Goal: Transaction & Acquisition: Purchase product/service

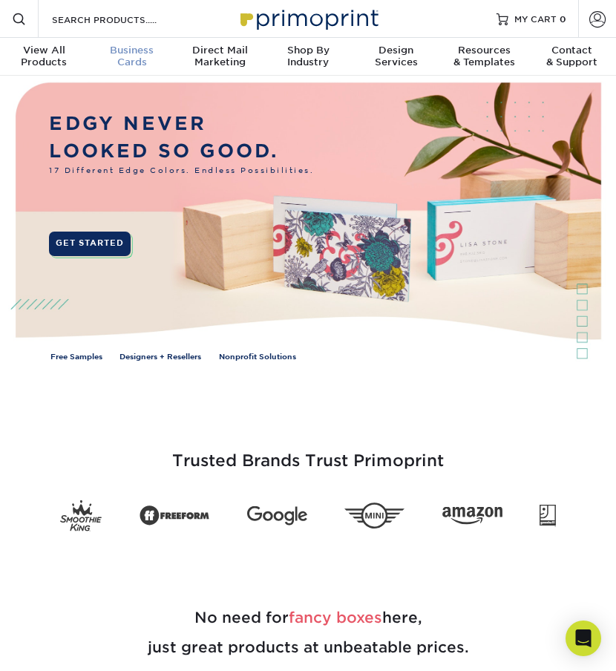
click at [140, 59] on div "Business Cards" at bounding box center [132, 57] width 88 height 24
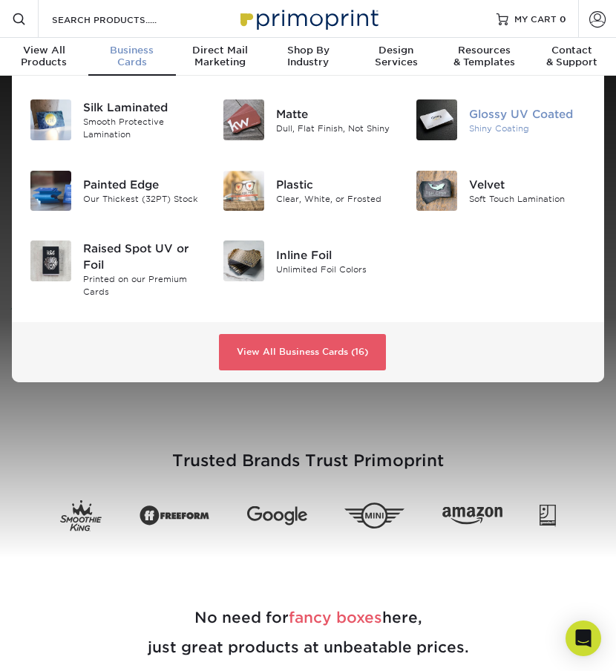
click at [432, 143] on div "Glossy UV Coated Shiny Coating" at bounding box center [501, 120] width 193 height 53
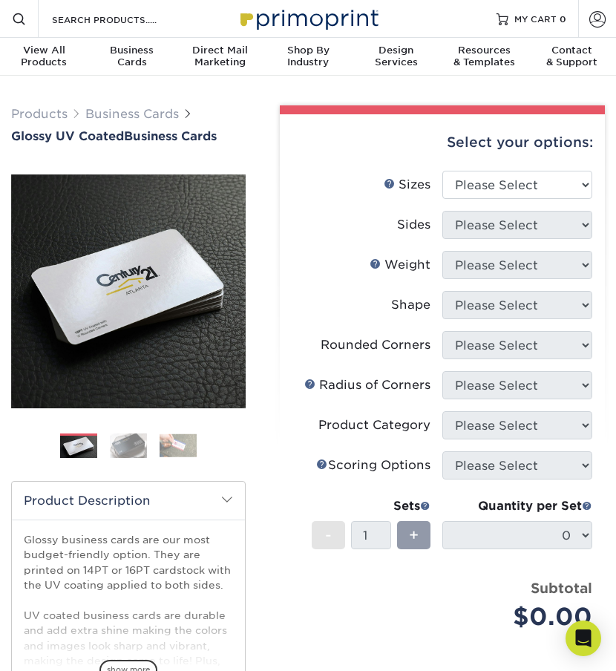
click at [121, 450] on img at bounding box center [128, 446] width 37 height 26
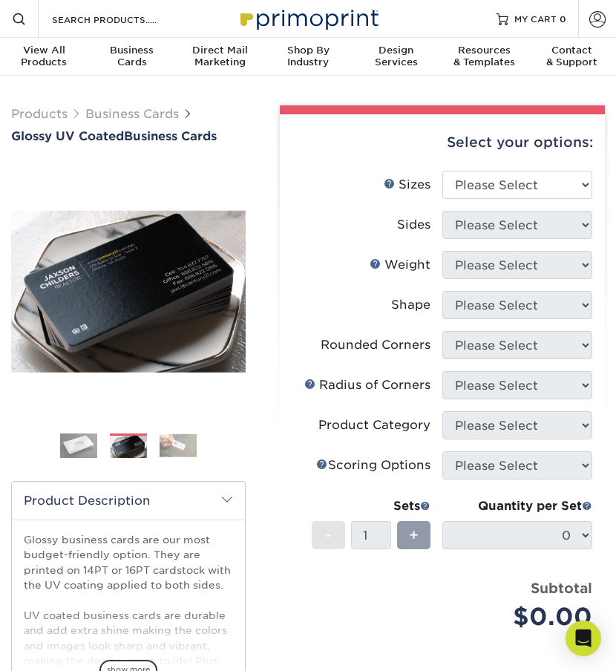
click at [97, 451] on img at bounding box center [78, 445] width 37 height 37
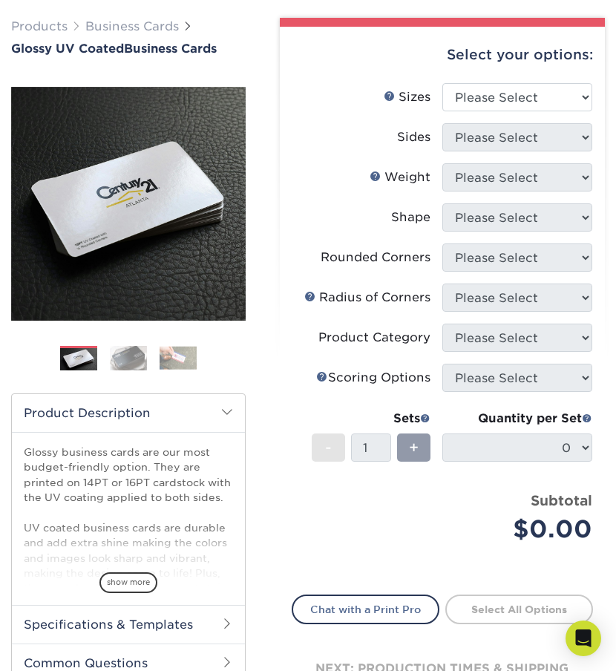
scroll to position [91, 0]
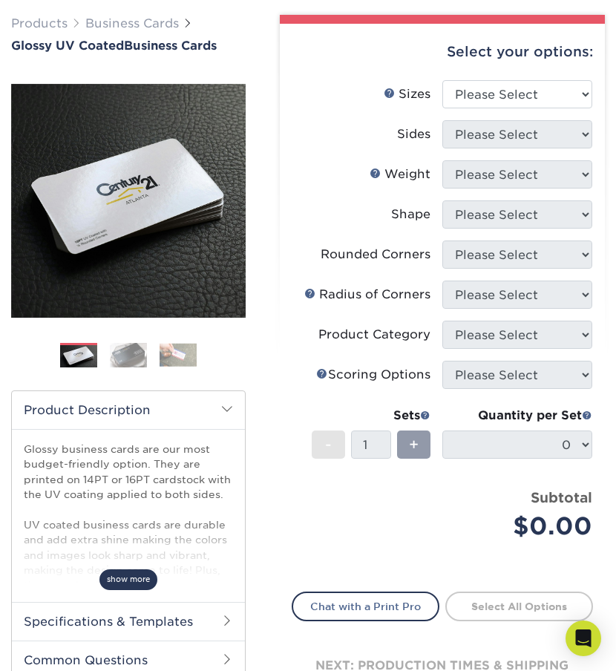
click at [123, 587] on span "show more" at bounding box center [128, 579] width 58 height 20
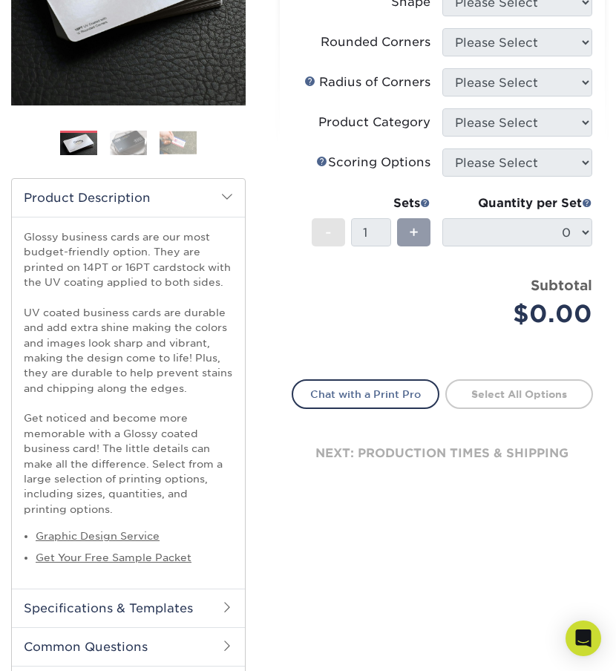
scroll to position [308, 0]
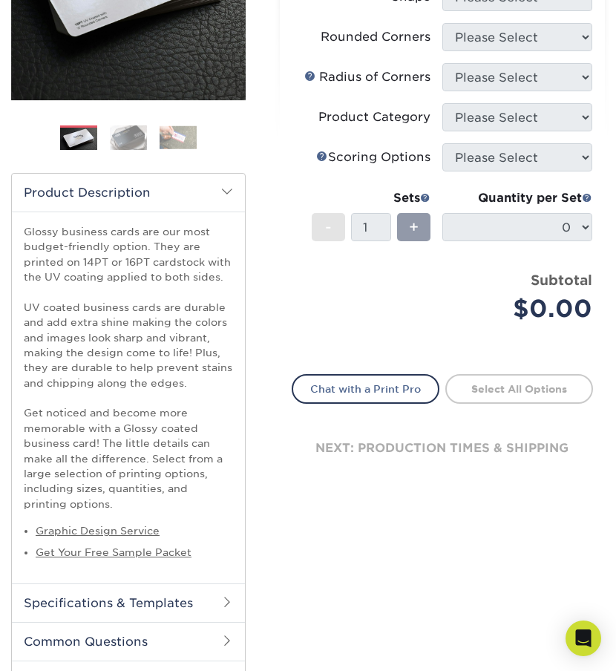
click at [454, 193] on div "Quantity per Set" at bounding box center [518, 198] width 150 height 18
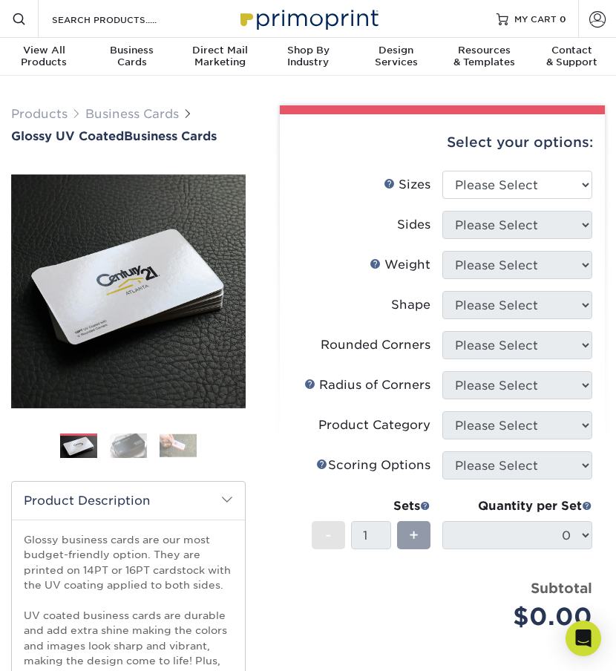
scroll to position [0, 0]
select select "2.00x3.50"
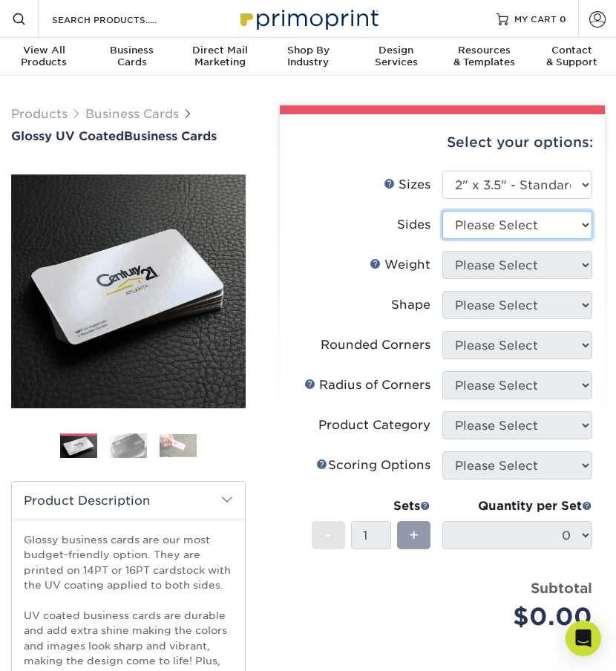
select select "13abbda7-1d64-4f25-8bb2-c179b224825d"
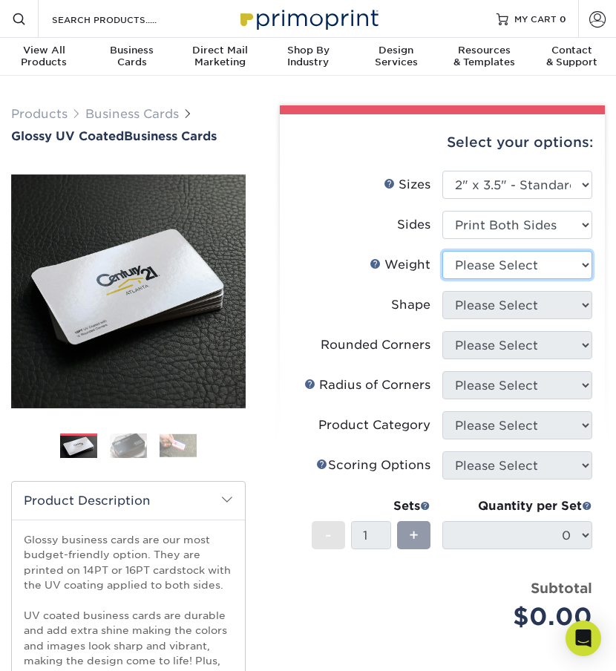
select select "16PT"
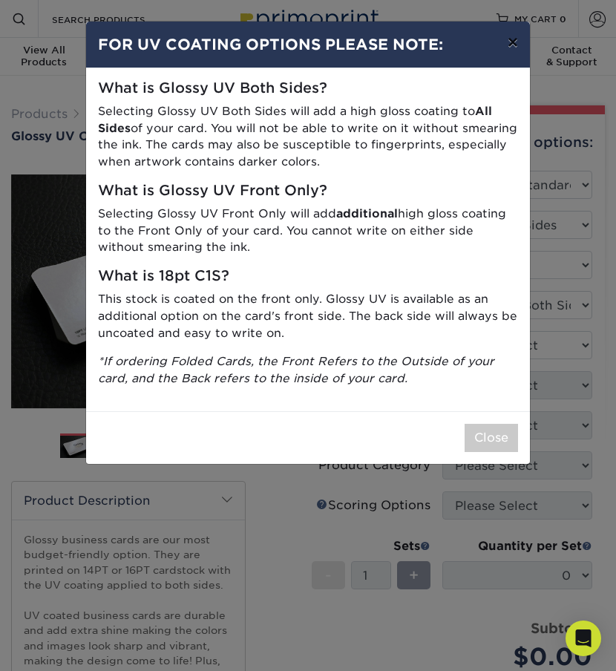
click at [505, 40] on button "×" at bounding box center [513, 43] width 34 height 42
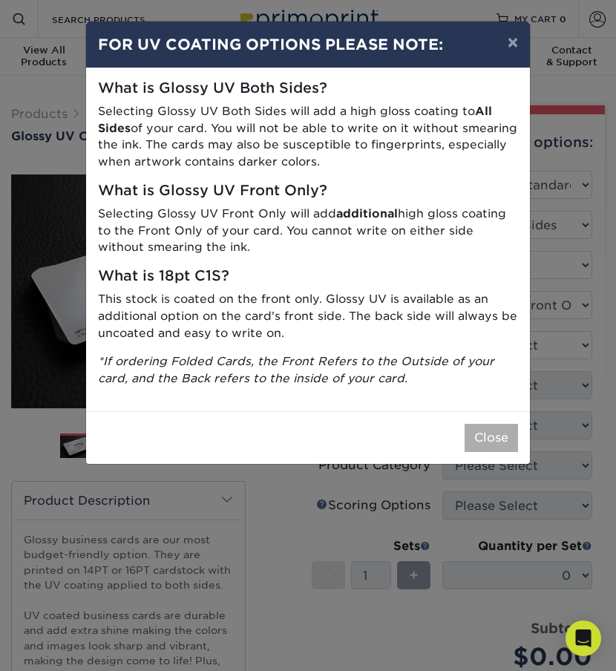
click at [499, 428] on button "Close" at bounding box center [491, 438] width 53 height 28
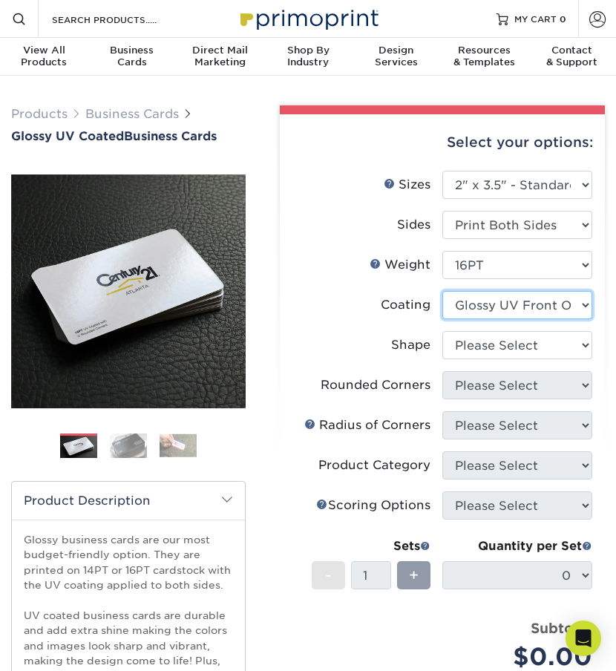
select select "ae367451-b2b8-45df-a344-0f05b6a12993"
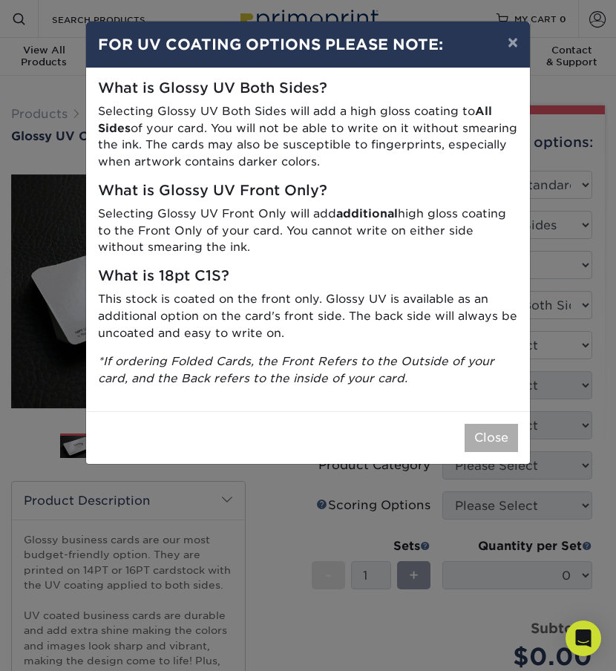
click at [488, 430] on button "Close" at bounding box center [491, 438] width 53 height 28
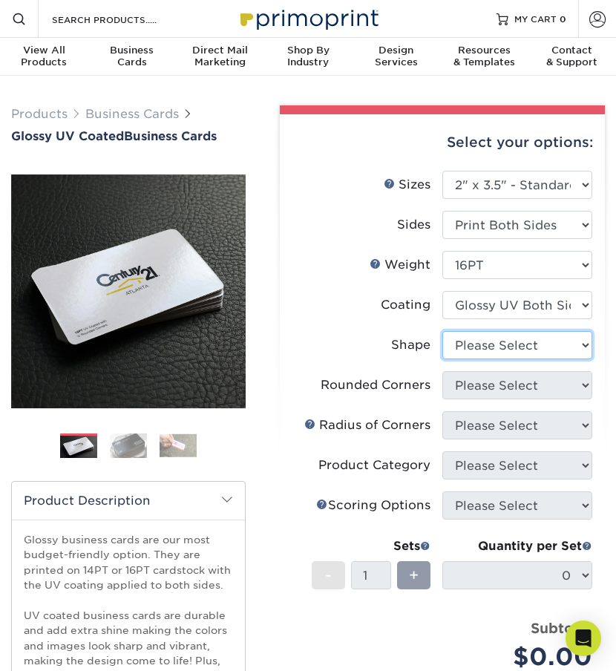
select select "standard"
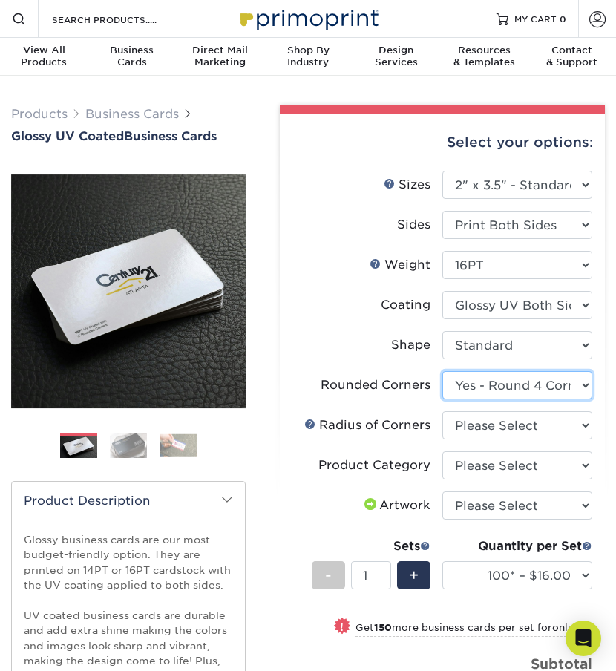
select select "0"
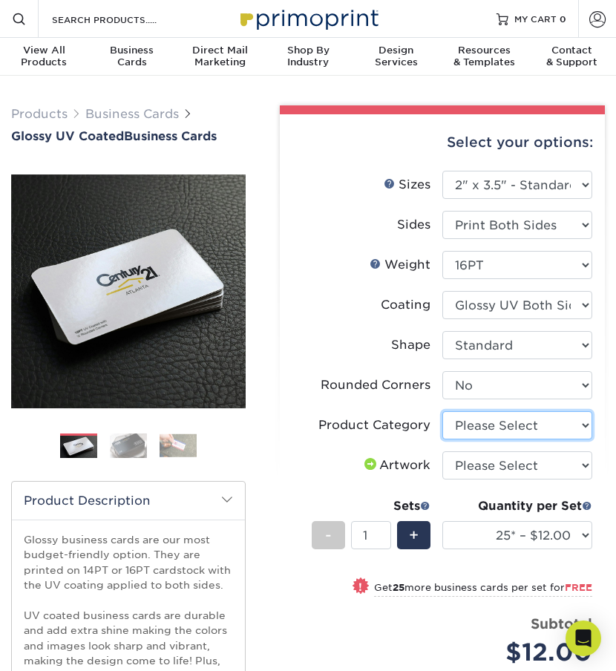
select select "3b5148f1-0588-4f88-a218-97bcfdce65c1"
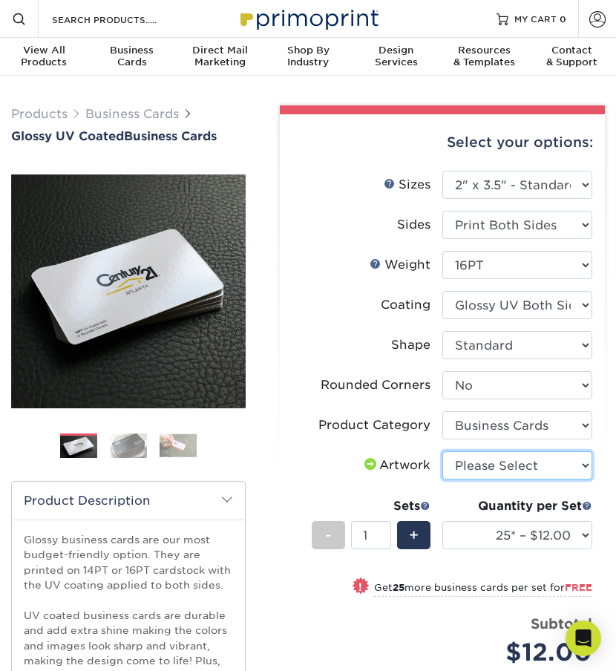
select select "upload"
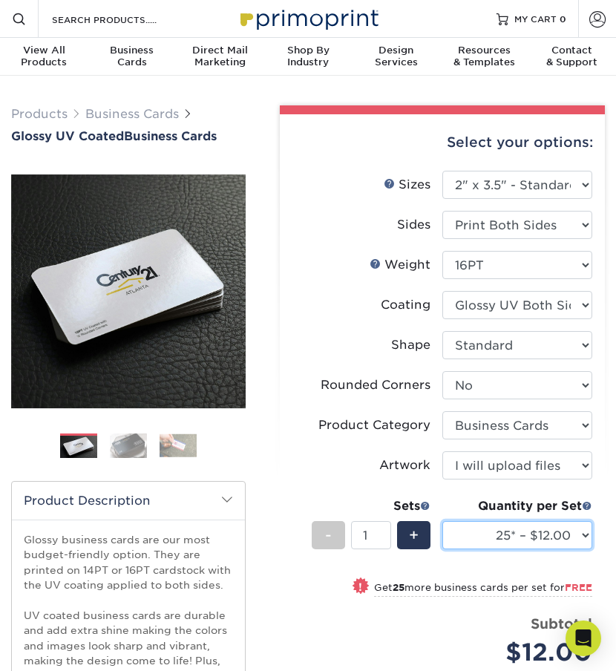
click at [516, 528] on select "25* – $12.00 50* – $12.00 100* – $12.00 250* – $21.00 500 – $42.00 1000 – $53.0…" at bounding box center [518, 535] width 150 height 28
select select "100* – $12.00"
click at [186, 448] on img at bounding box center [178, 445] width 37 height 23
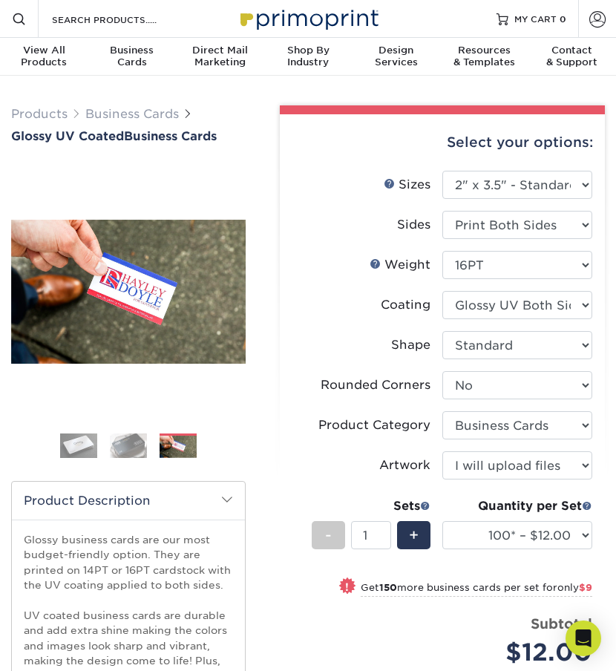
click at [138, 440] on img at bounding box center [128, 446] width 37 height 26
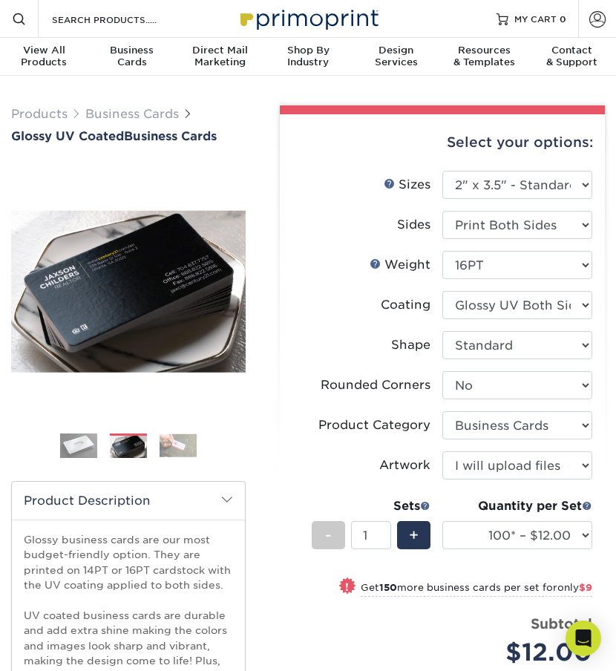
click at [93, 441] on img at bounding box center [78, 445] width 37 height 37
